Goal: Information Seeking & Learning: Learn about a topic

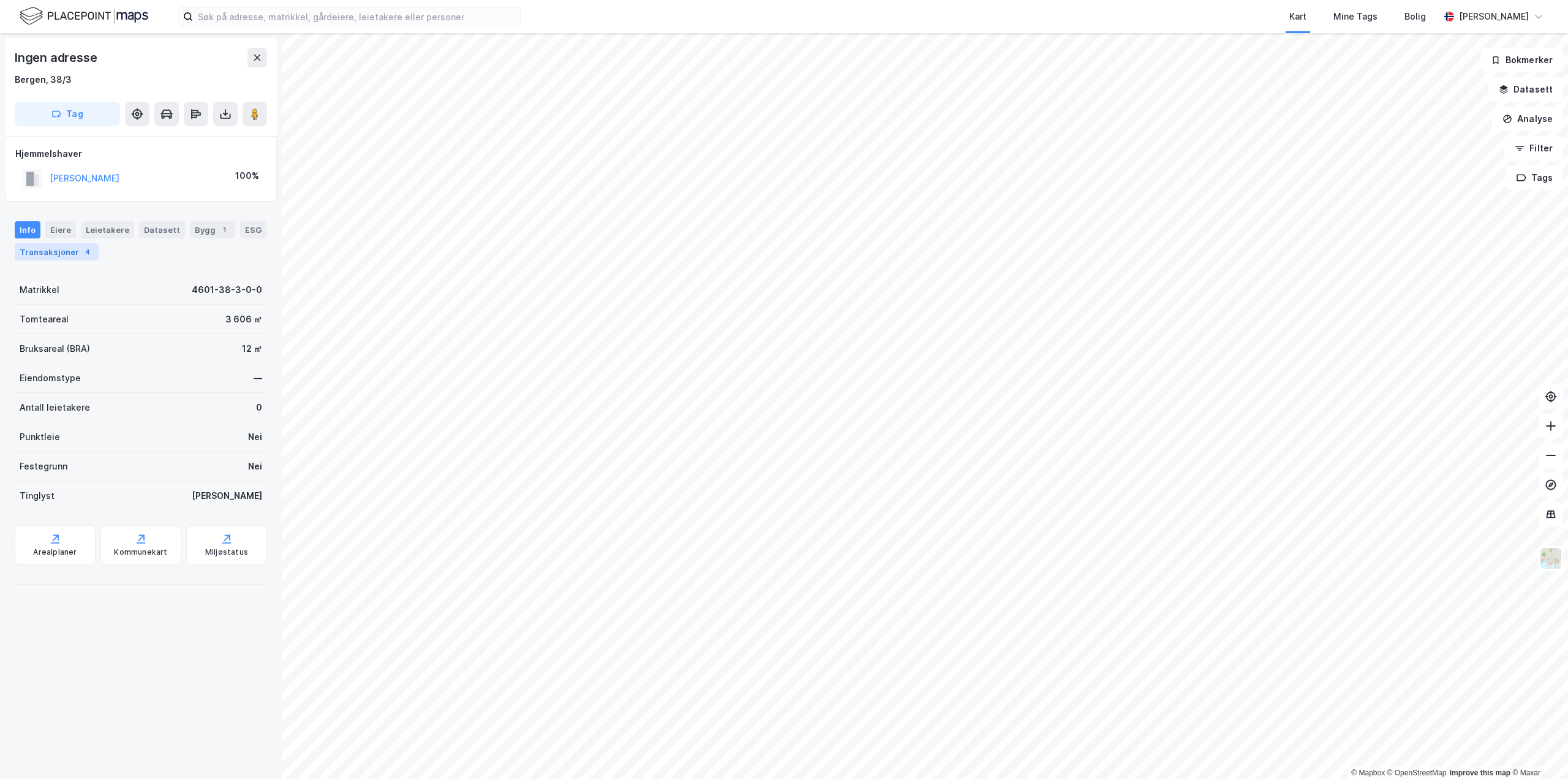
click at [75, 253] on div "Transaksjoner 4" at bounding box center [56, 252] width 84 height 17
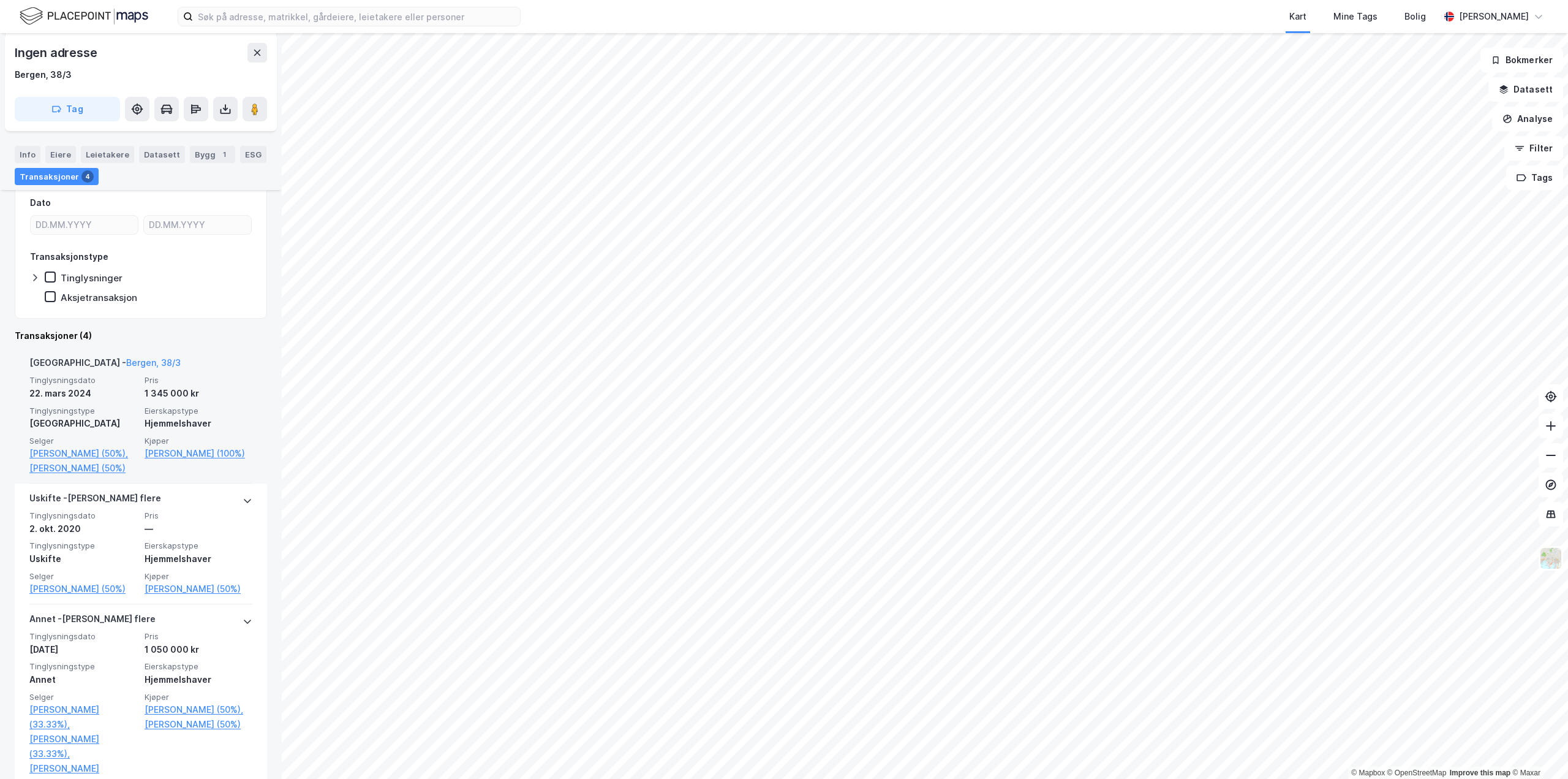
scroll to position [184, 0]
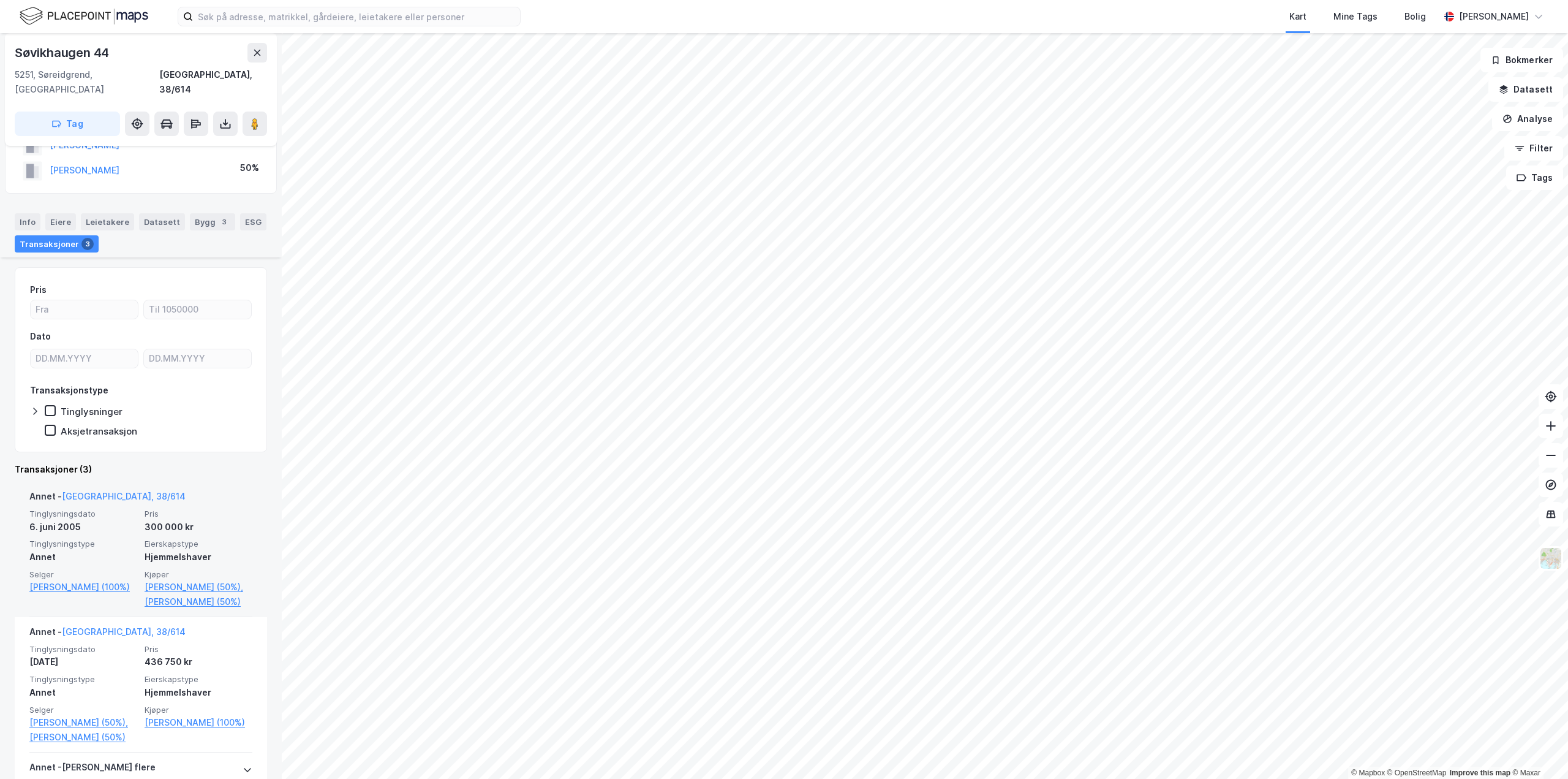
scroll to position [184, 0]
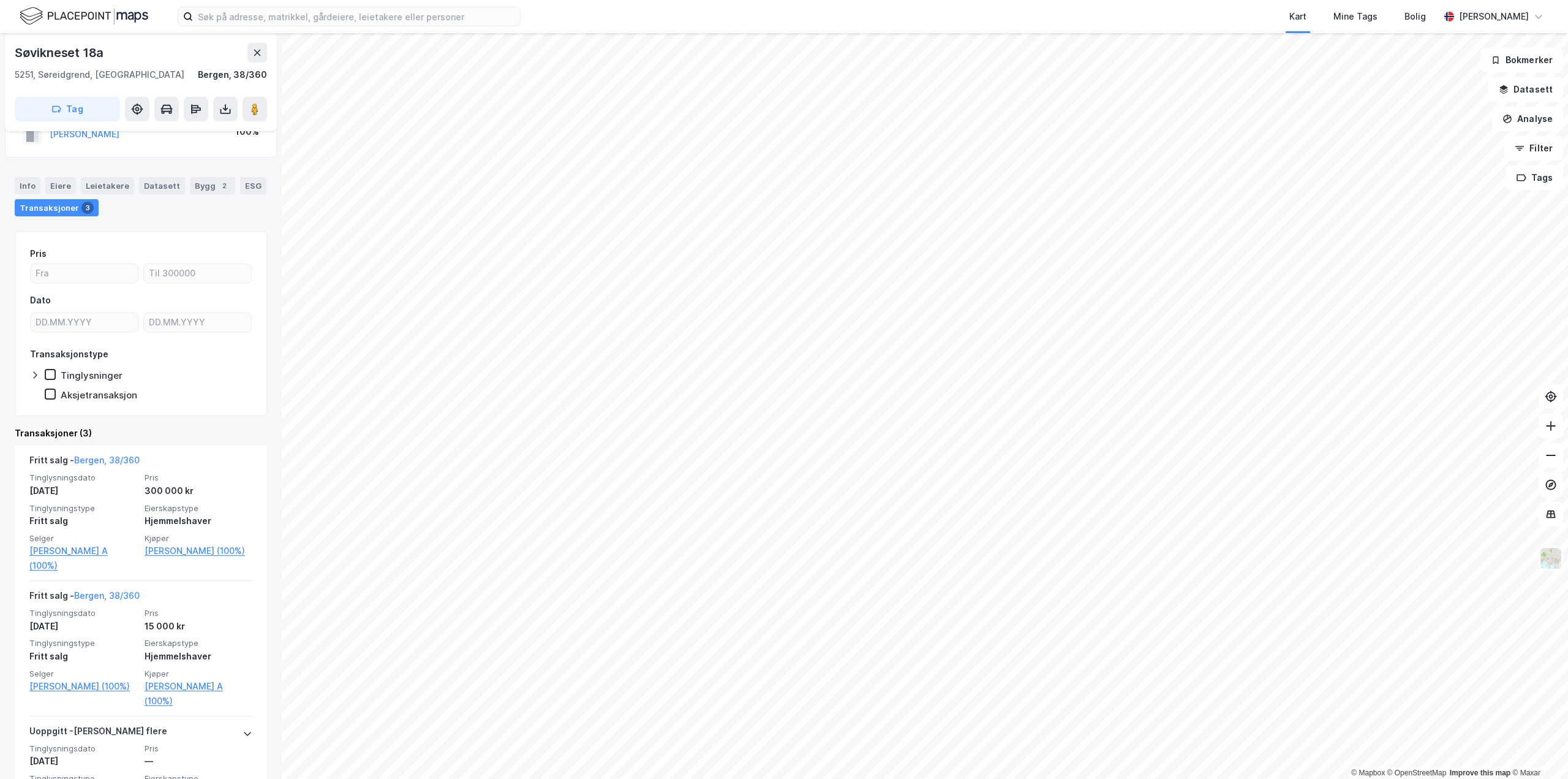
scroll to position [62, 0]
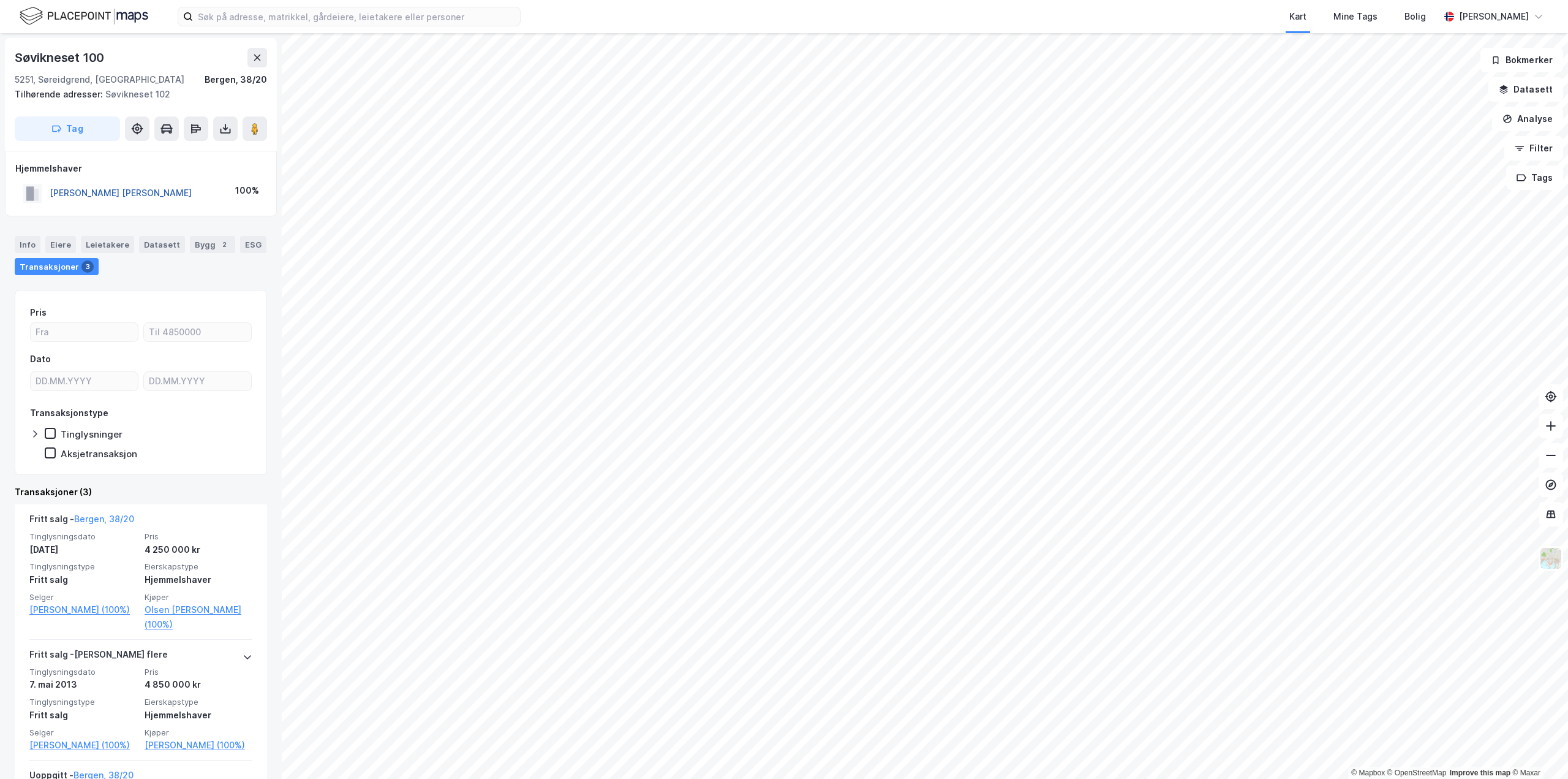
click at [0, 0] on button "[PERSON_NAME] [PERSON_NAME]" at bounding box center [0, 0] width 0 height 0
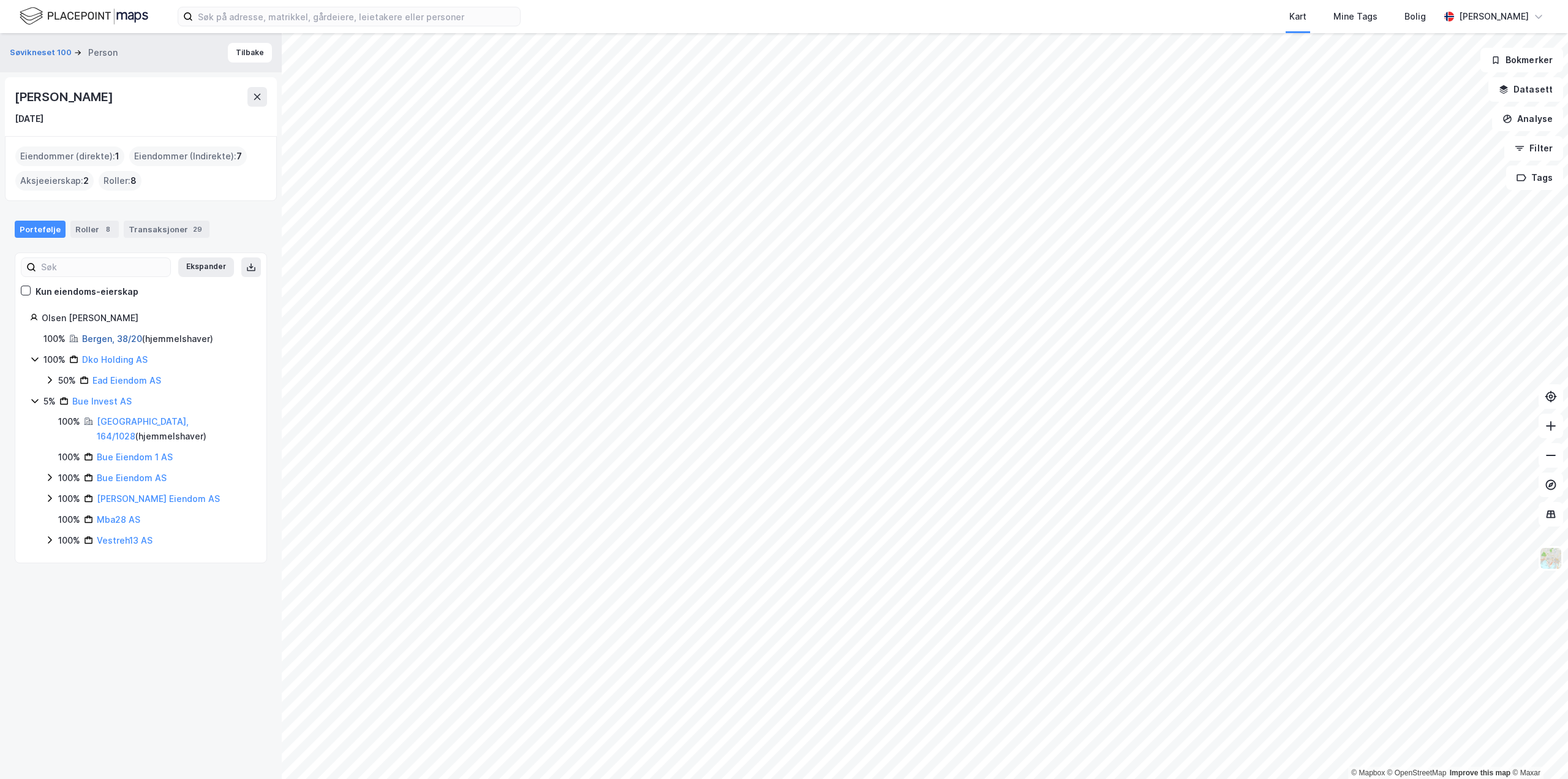
click at [113, 336] on link "Bergen, 38/20" at bounding box center [112, 339] width 60 height 11
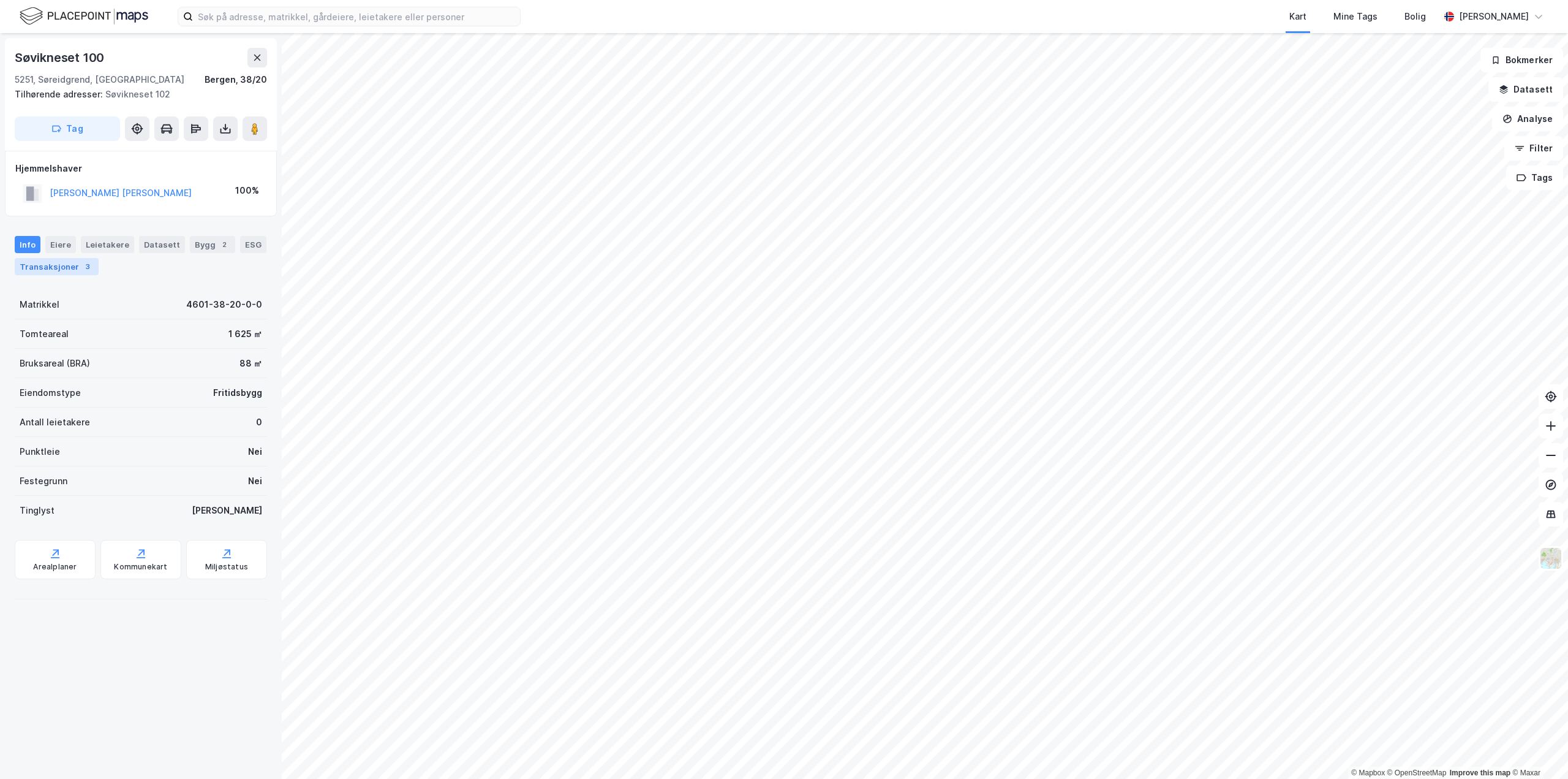
click at [67, 274] on div "Transaksjoner 3" at bounding box center [56, 267] width 84 height 17
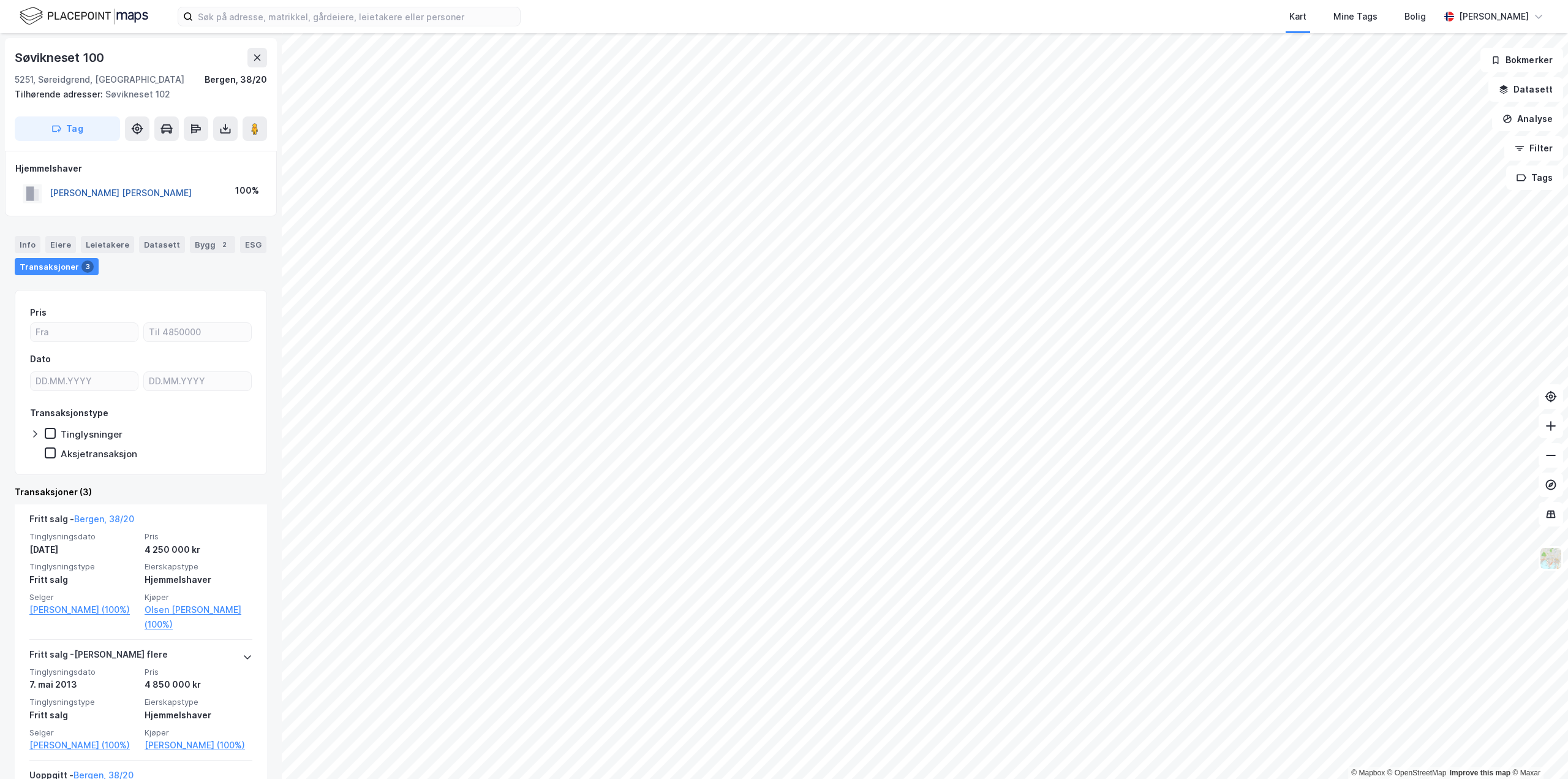
click at [0, 0] on button "[PERSON_NAME] [PERSON_NAME]" at bounding box center [0, 0] width 0 height 0
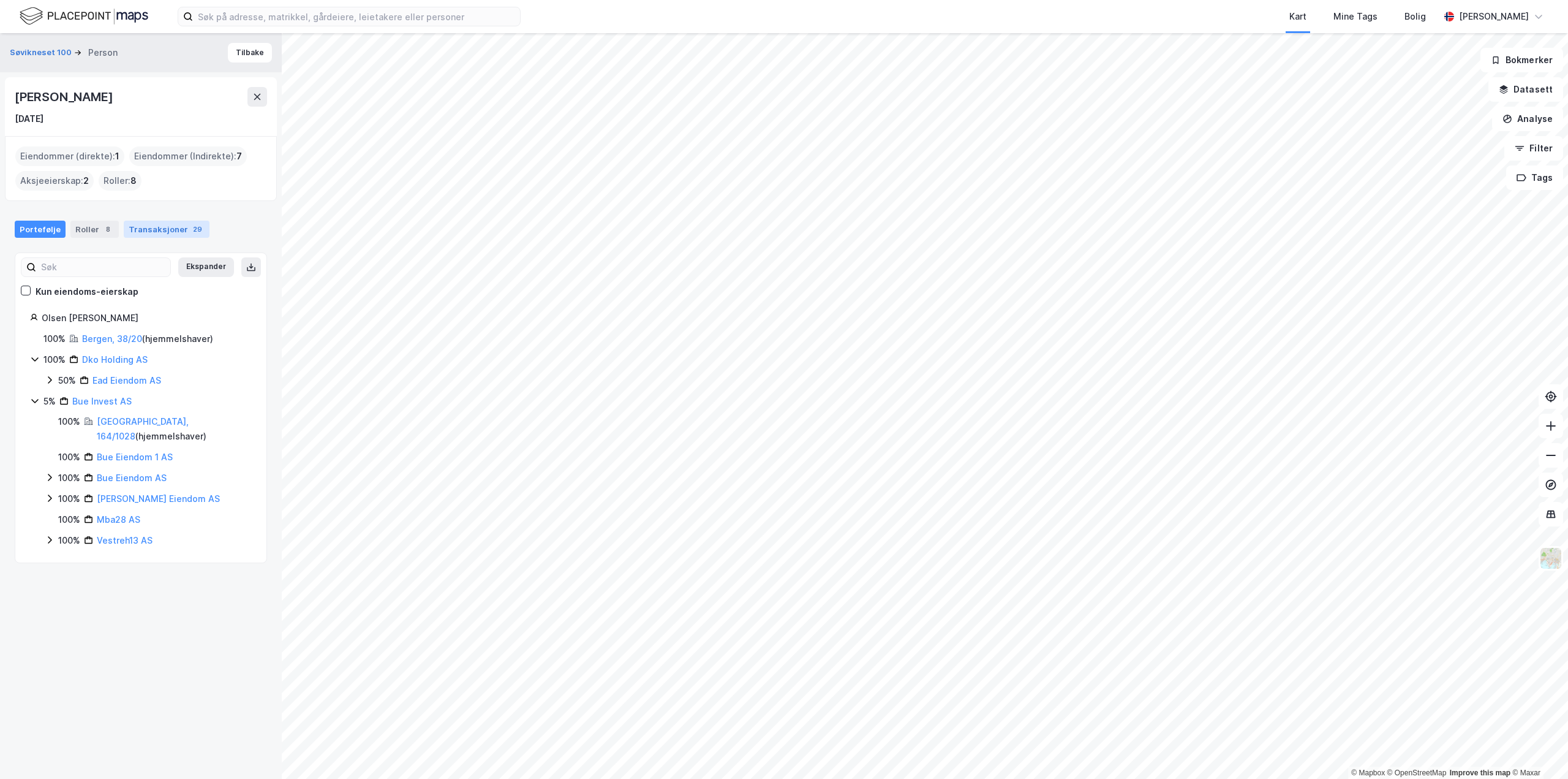
click at [160, 229] on div "Transaksjoner 29" at bounding box center [166, 229] width 85 height 17
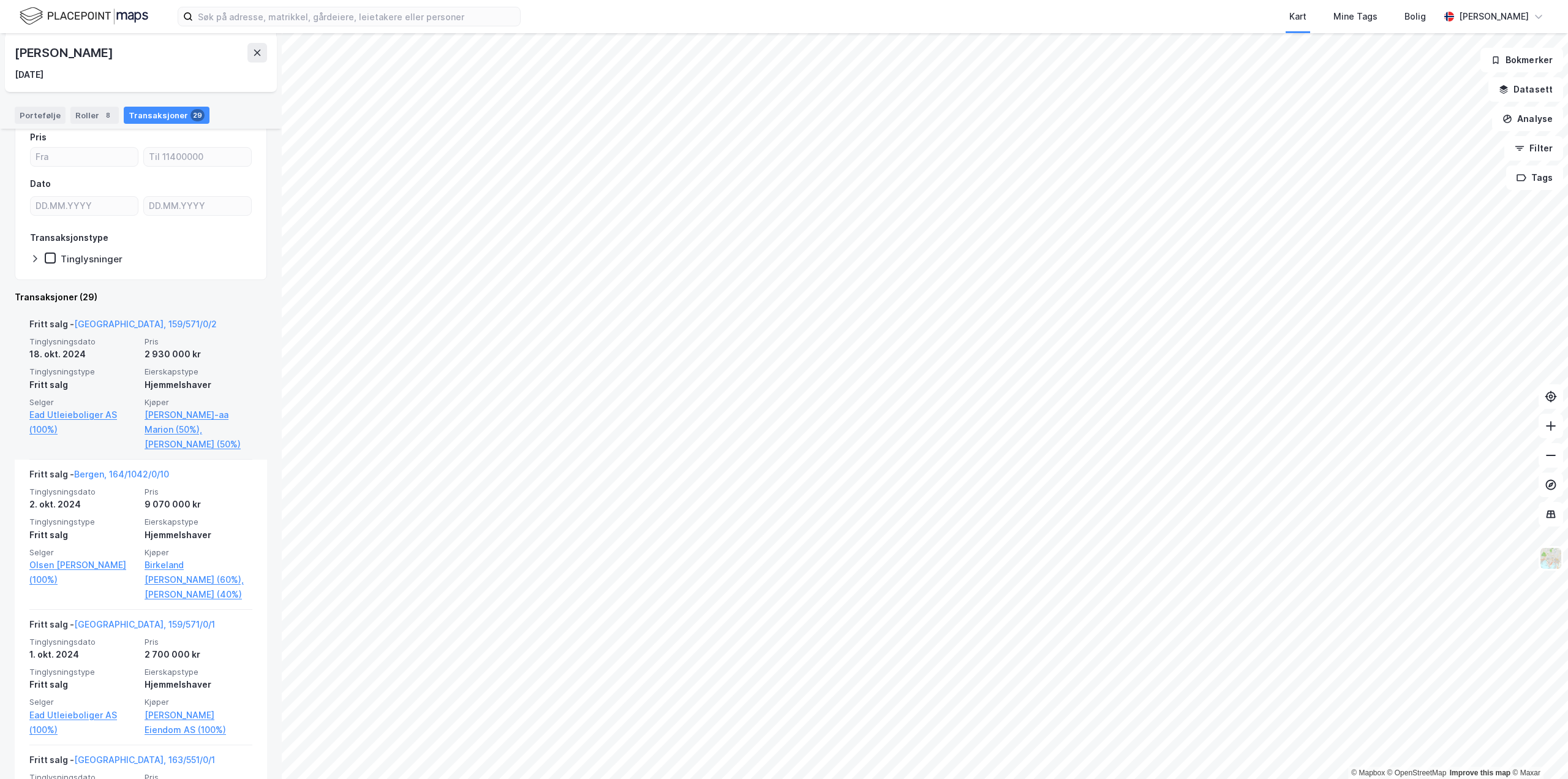
scroll to position [184, 0]
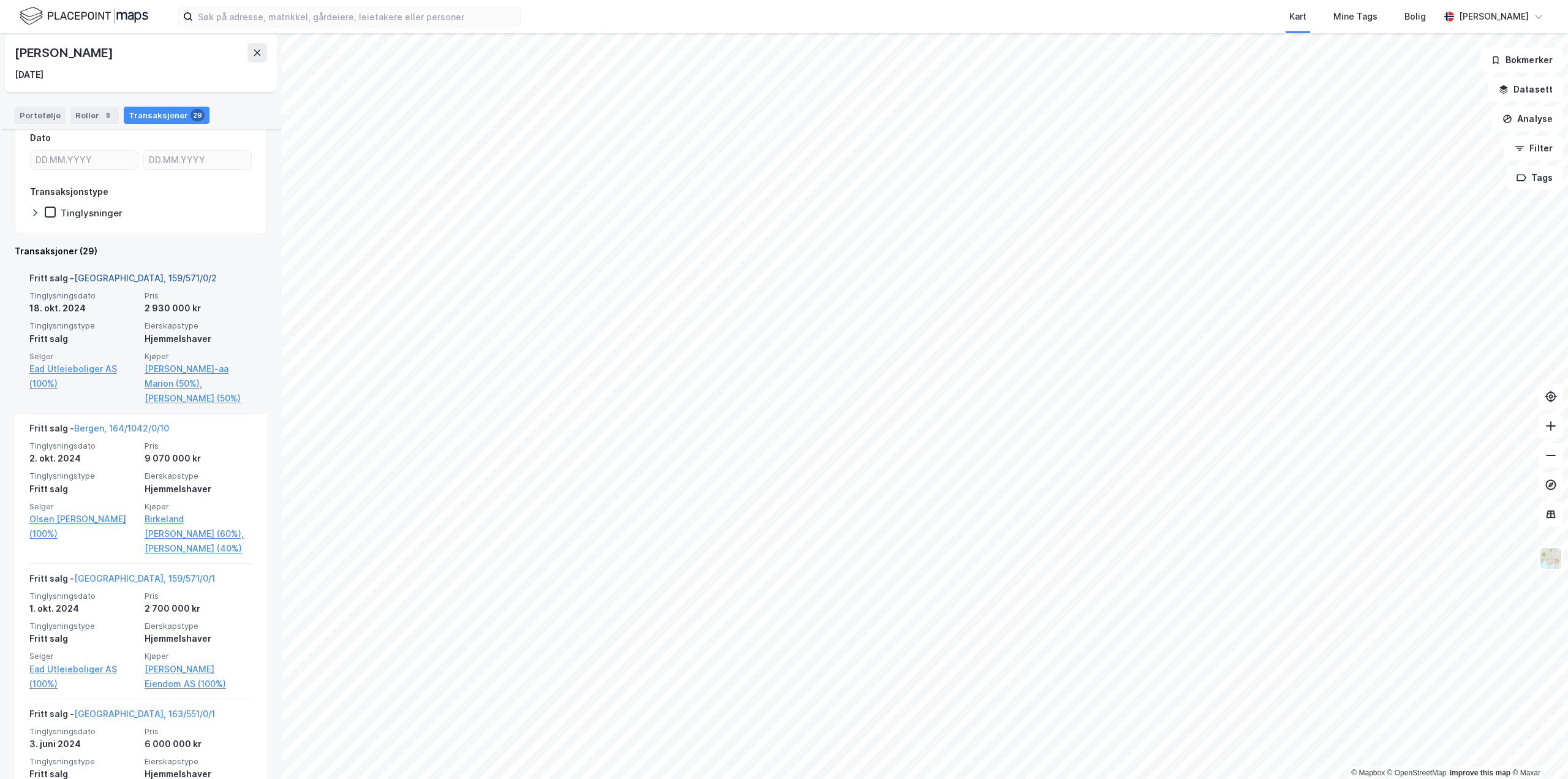
click at [109, 275] on link "[GEOGRAPHIC_DATA], 159/571/0/2" at bounding box center [145, 278] width 142 height 11
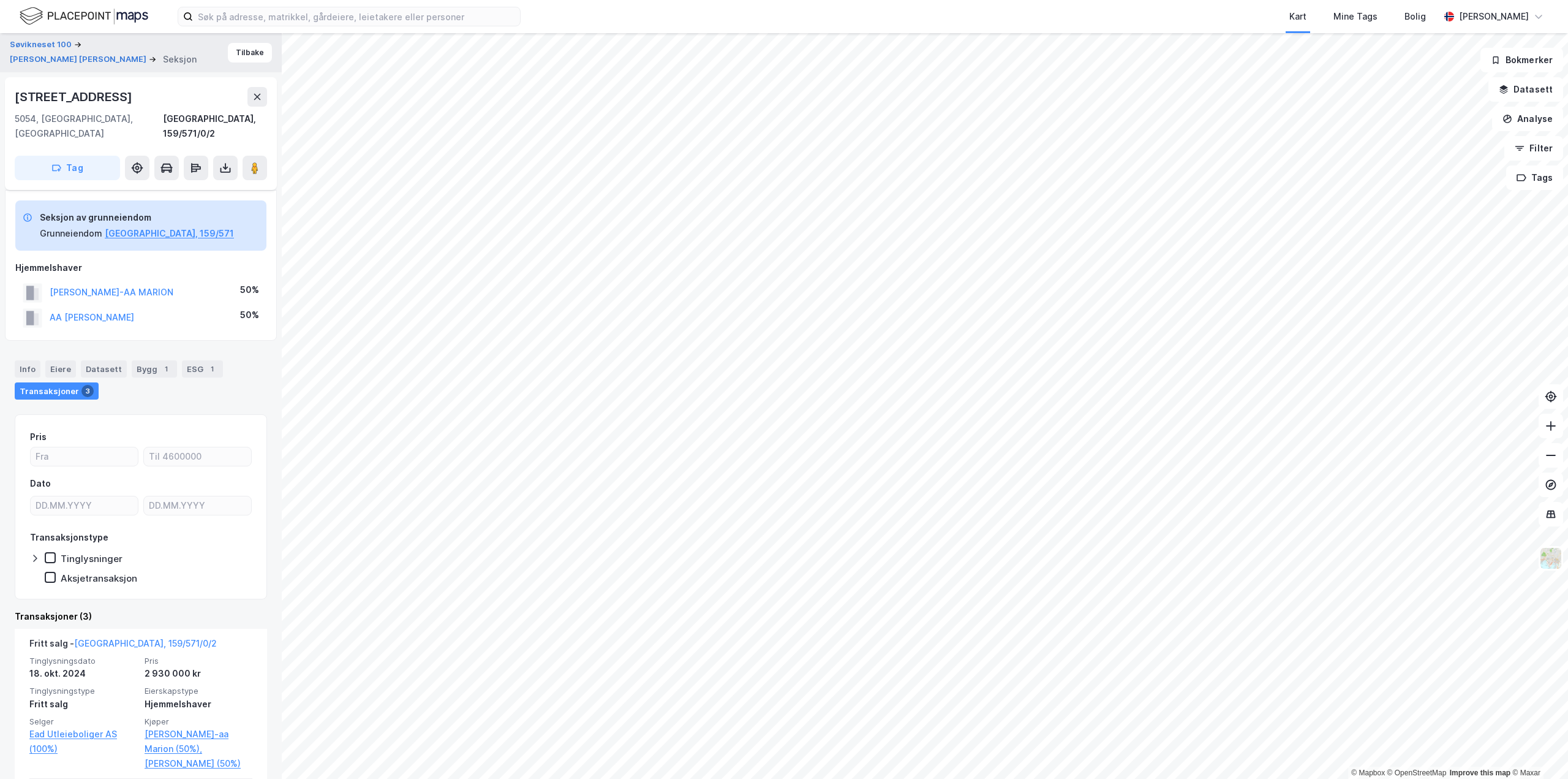
scroll to position [307, 0]
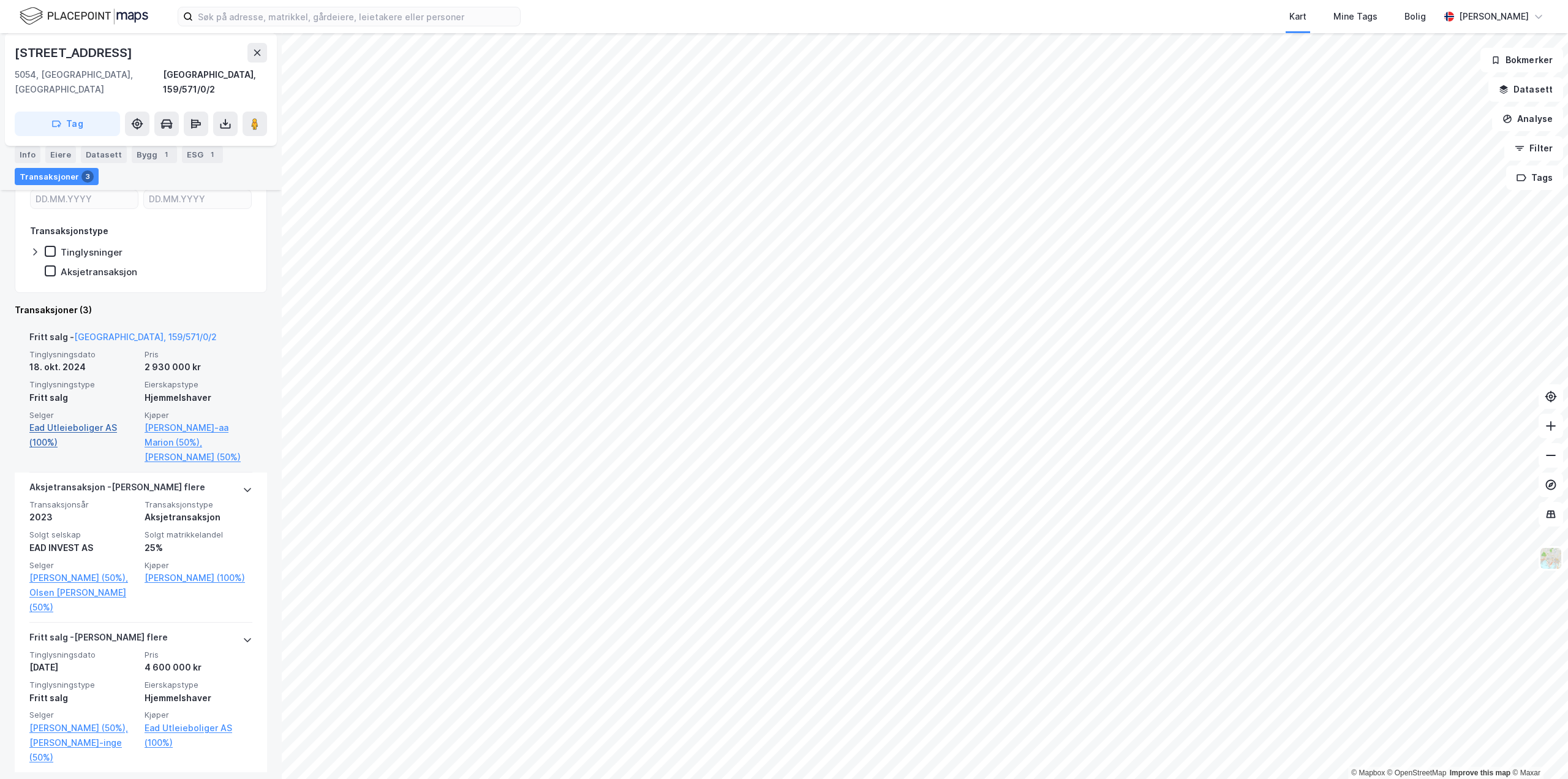
click at [89, 421] on link "Ead Utleieboliger AS (100%)" at bounding box center [83, 435] width 108 height 29
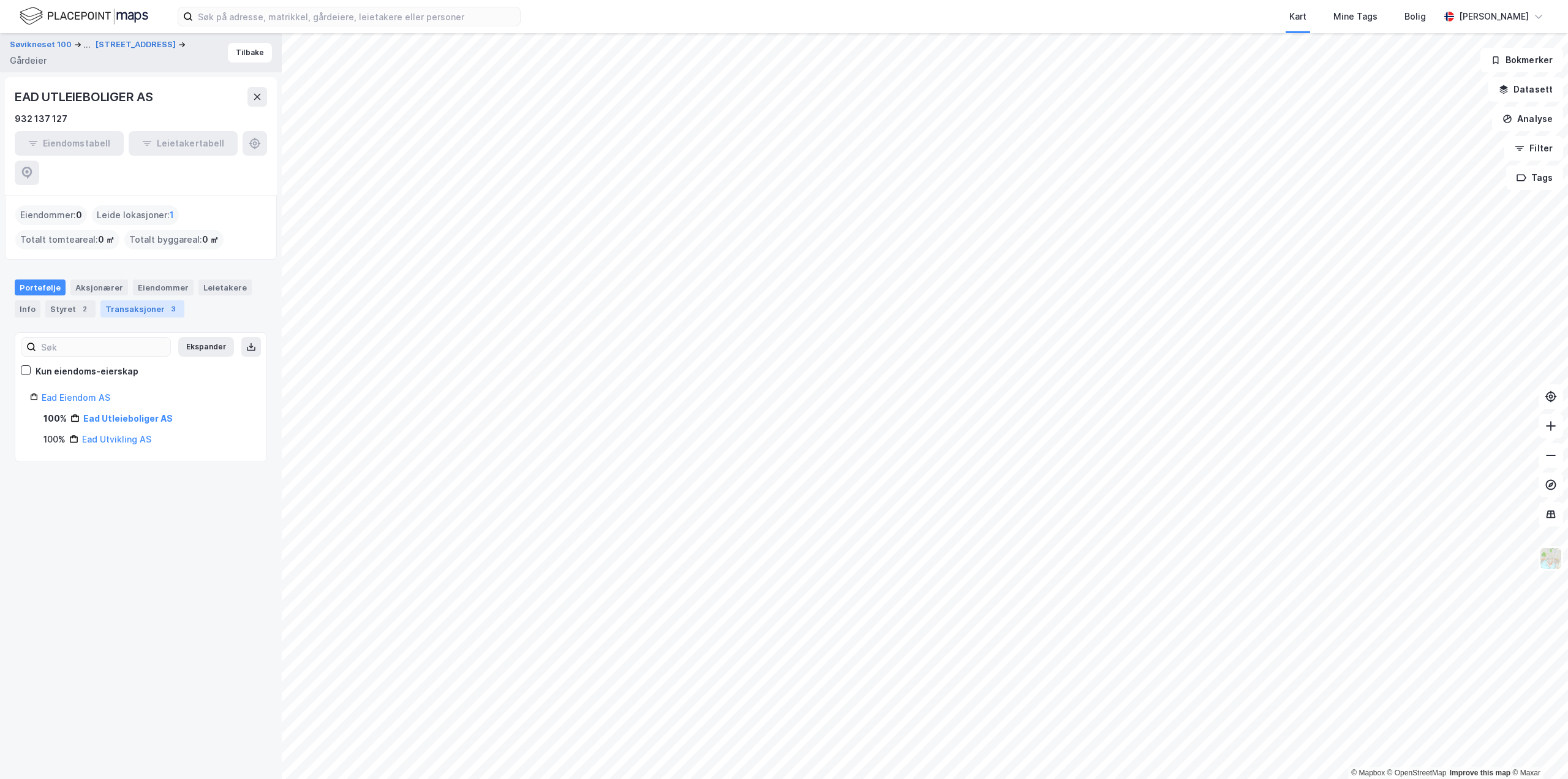
click at [139, 301] on div "Transaksjoner 3" at bounding box center [142, 309] width 84 height 17
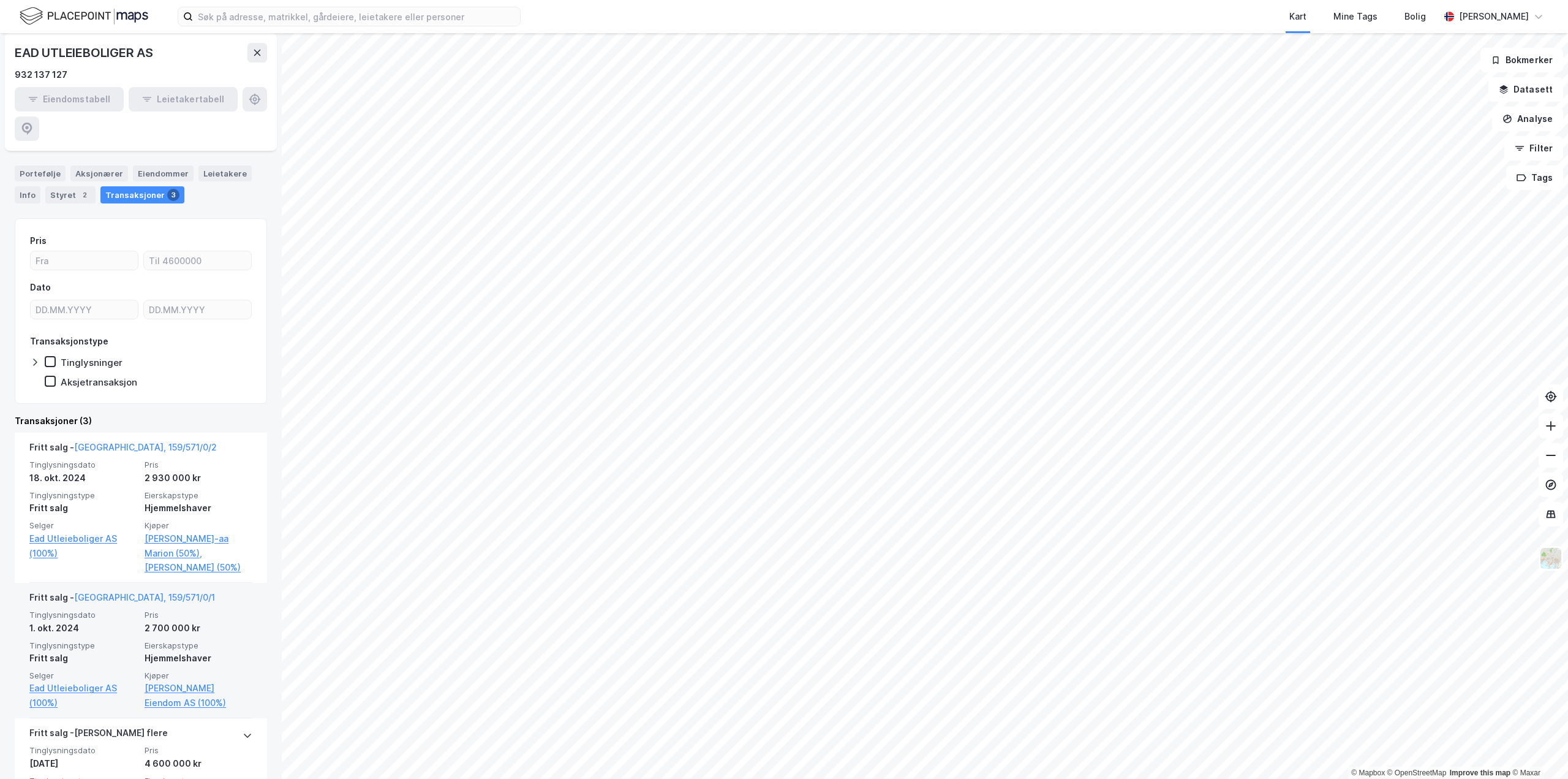
scroll to position [142, 0]
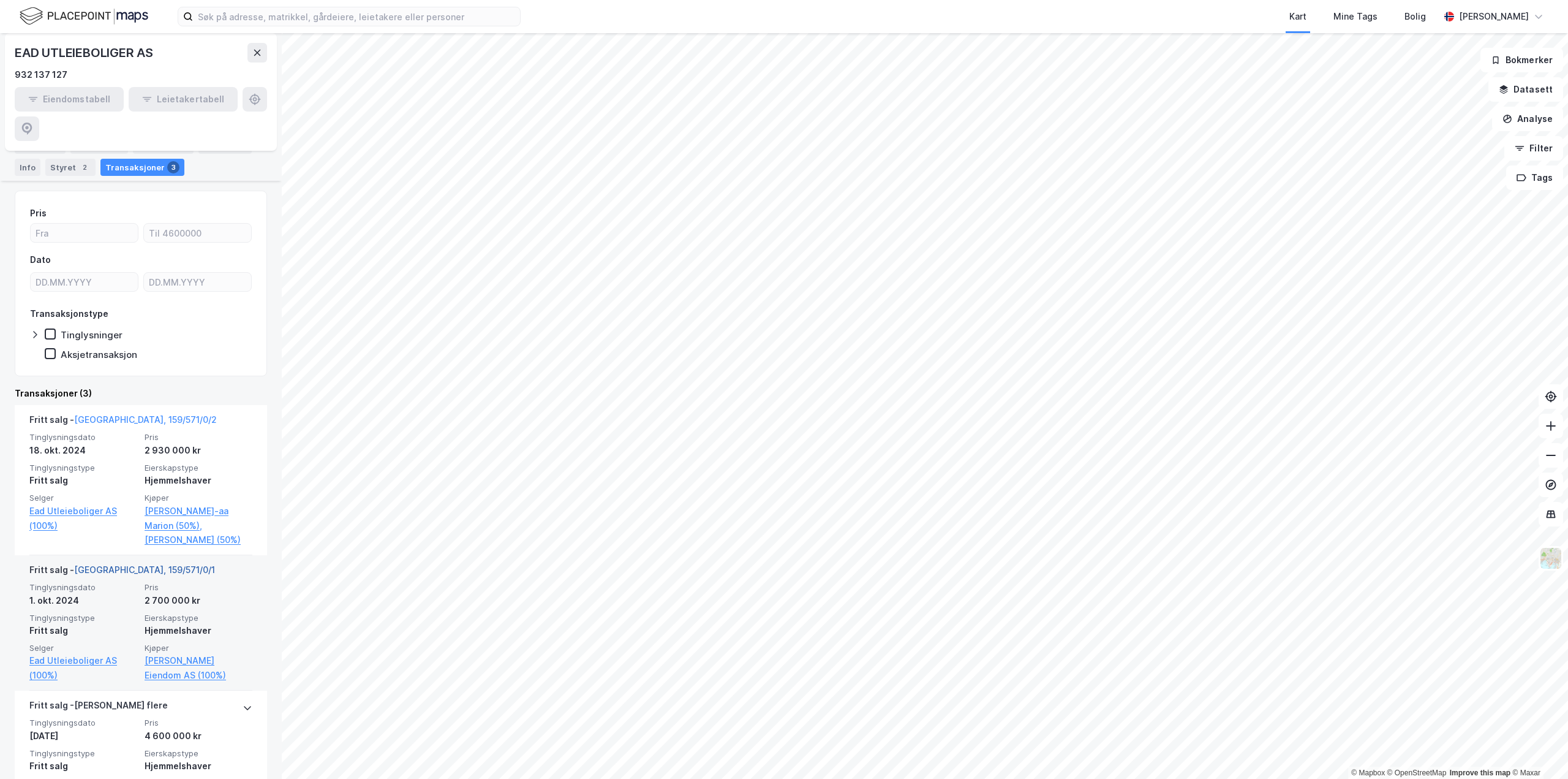
click at [115, 565] on link "[GEOGRAPHIC_DATA], 159/571/0/1" at bounding box center [144, 570] width 141 height 11
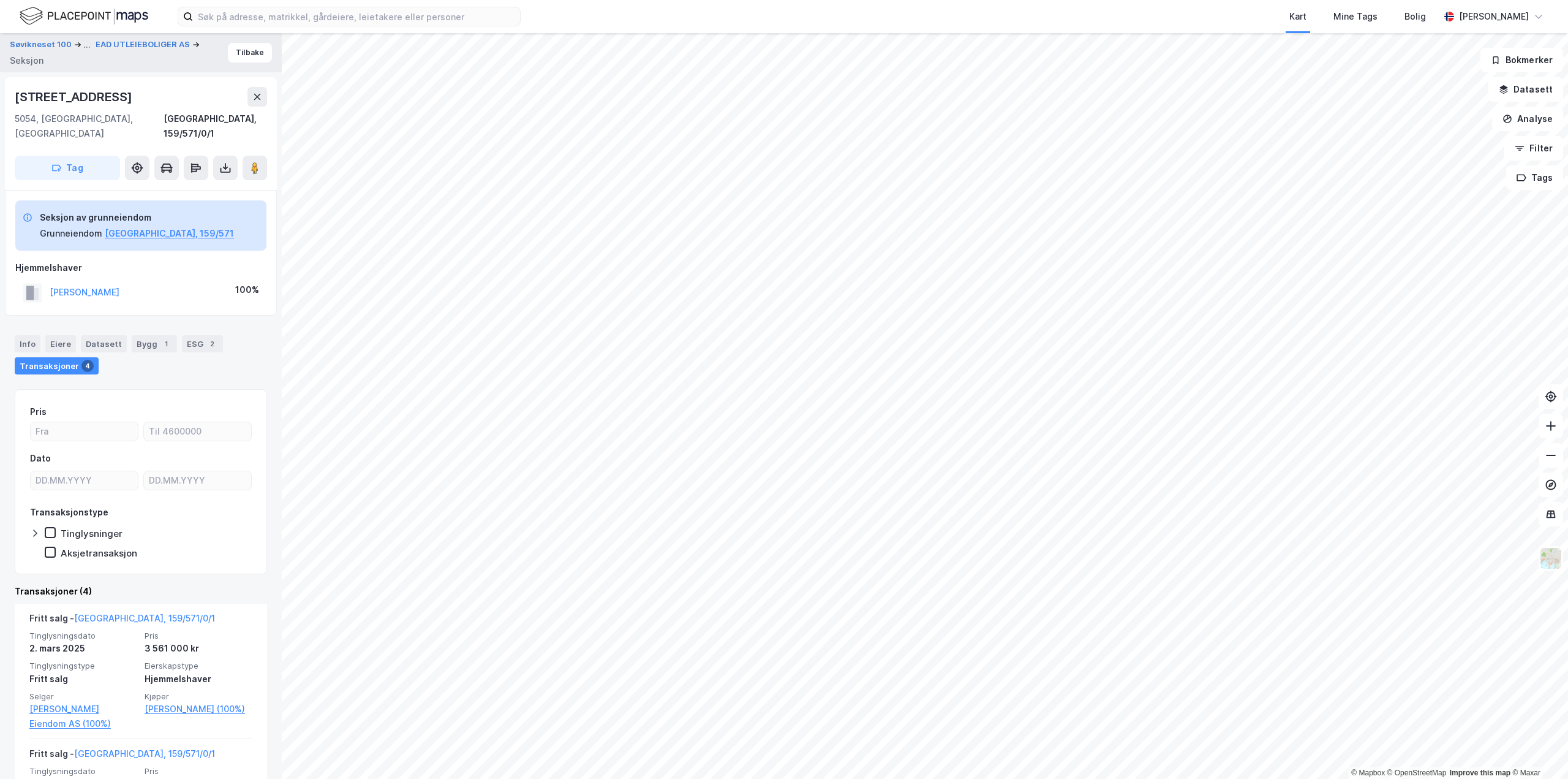
click at [82, 360] on div "4" at bounding box center [88, 366] width 12 height 12
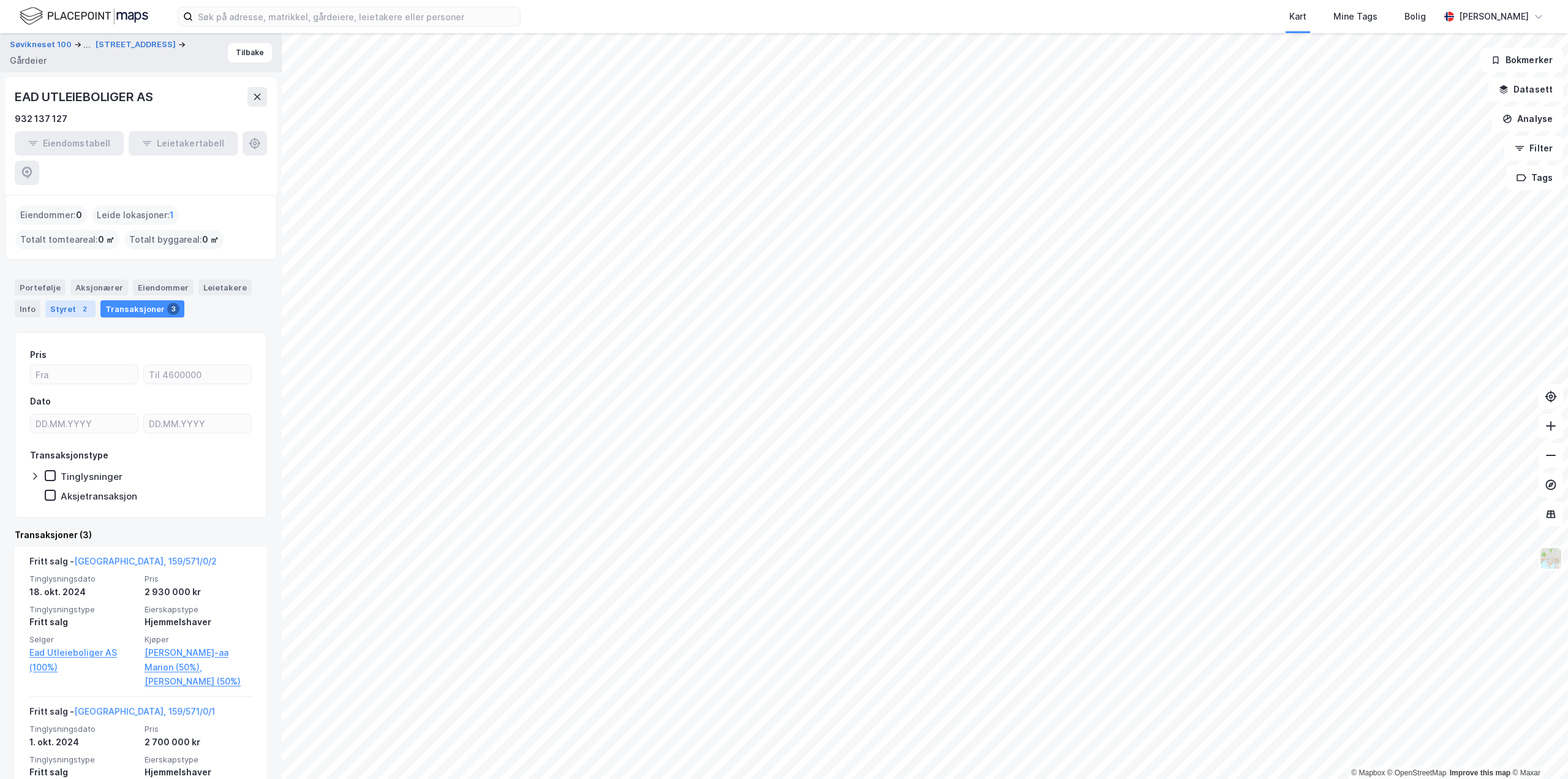
click at [85, 301] on div "Styret 2" at bounding box center [70, 309] width 50 height 17
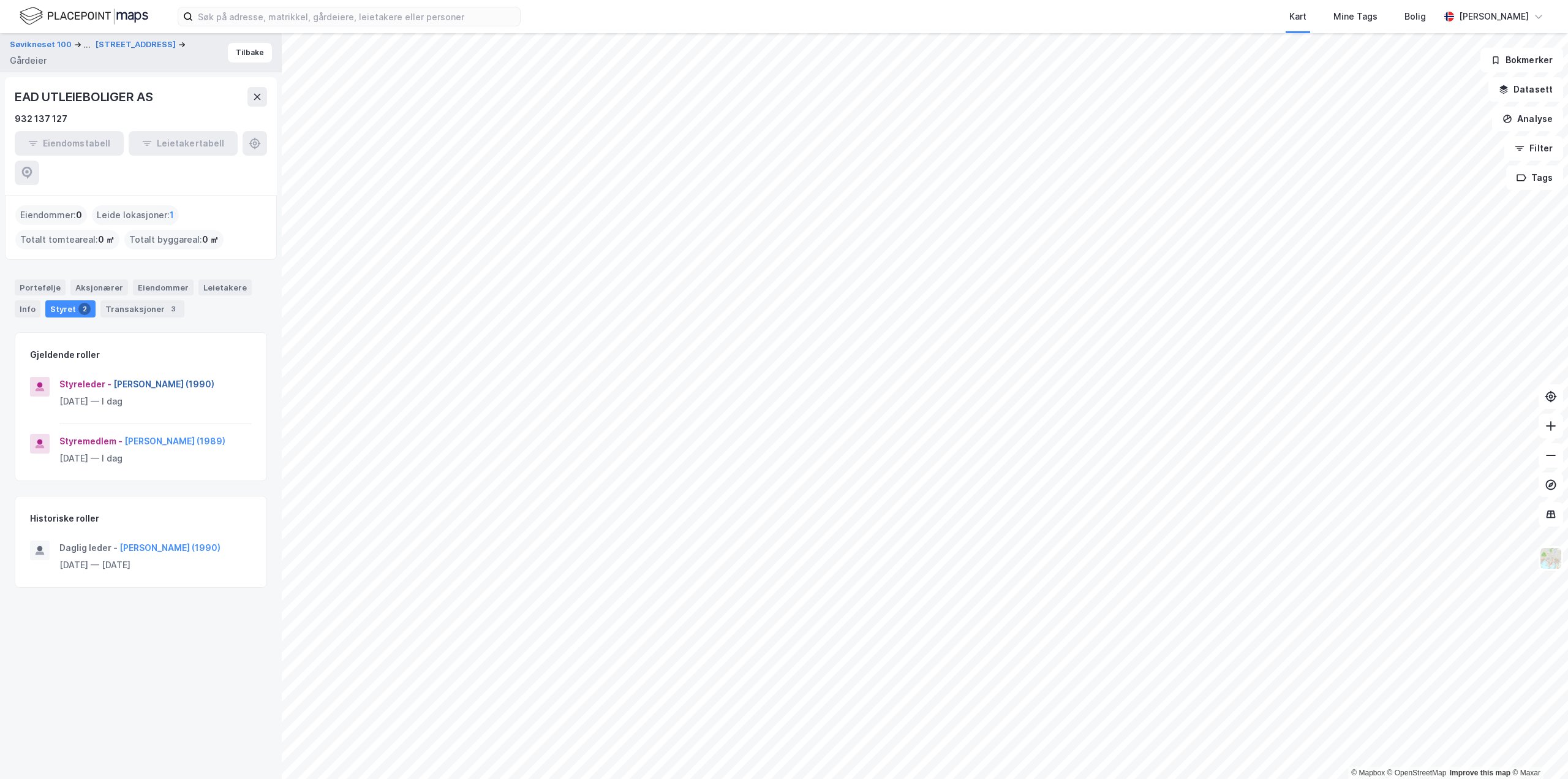
click at [0, 0] on button "[PERSON_NAME] (1990)" at bounding box center [0, 0] width 0 height 0
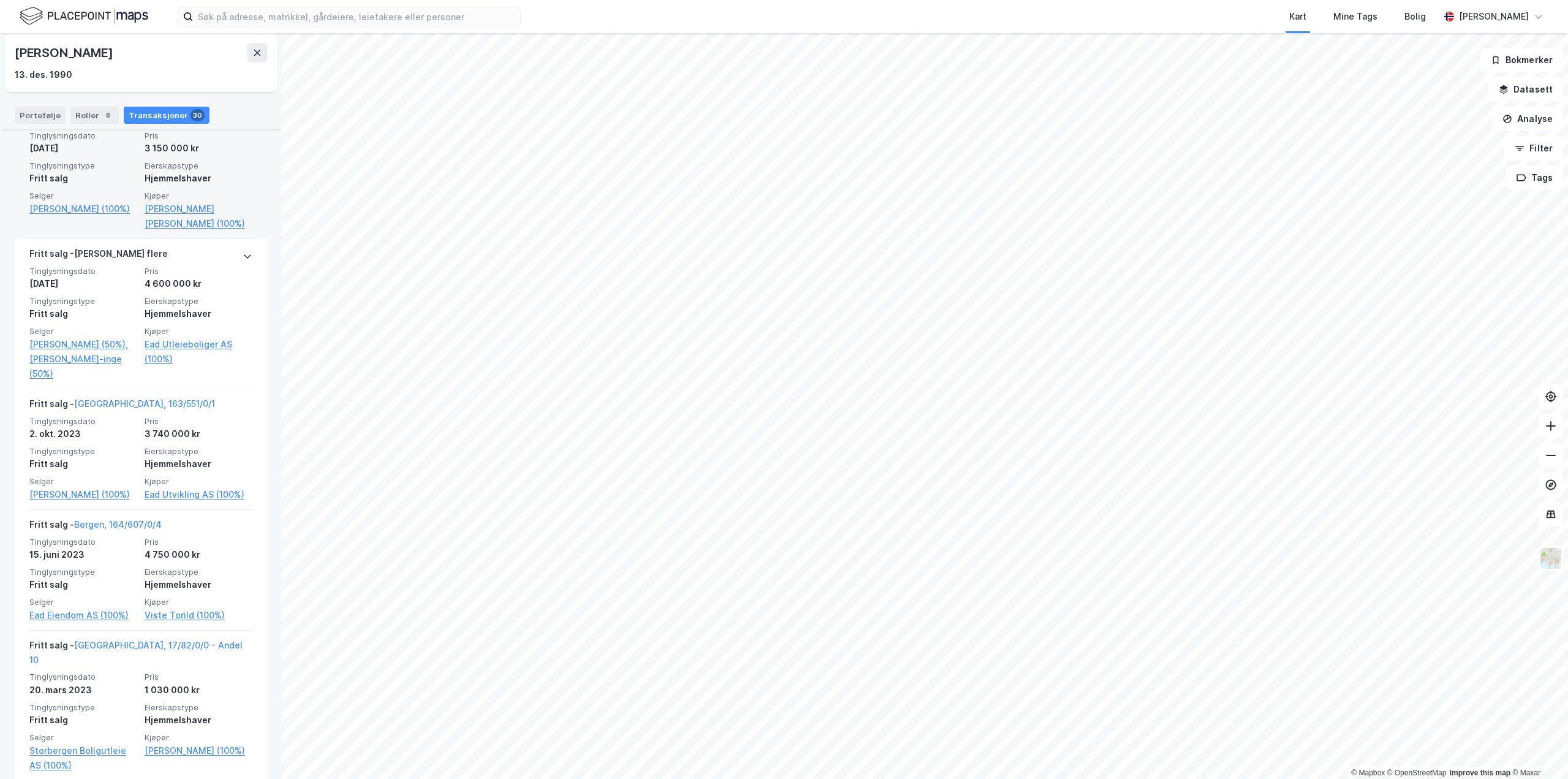
scroll to position [1348, 0]
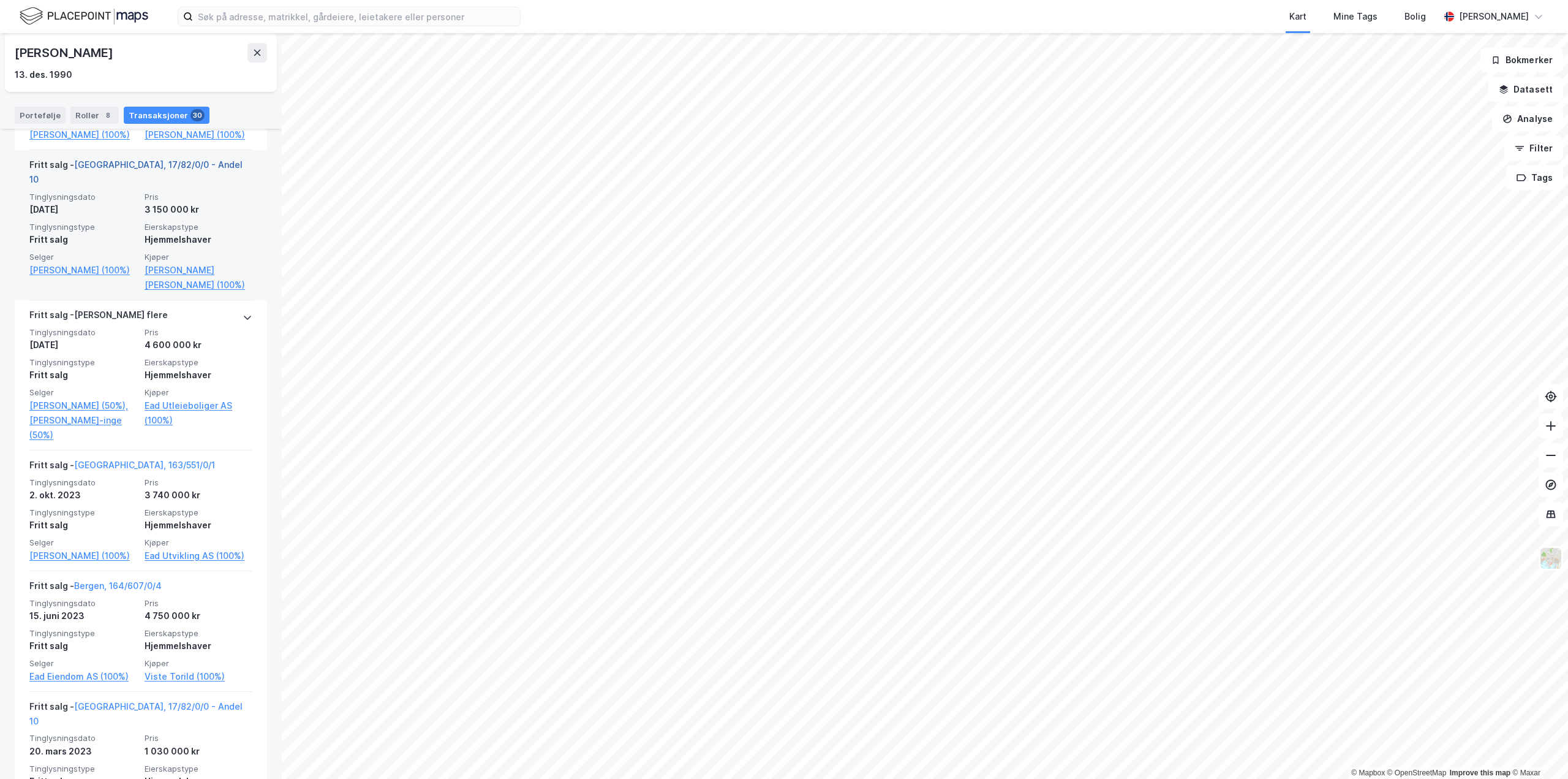
click at [173, 178] on link "[GEOGRAPHIC_DATA], 17/82/0/0 - Andel 10" at bounding box center [136, 172] width 213 height 25
